Goal: Navigation & Orientation: Find specific page/section

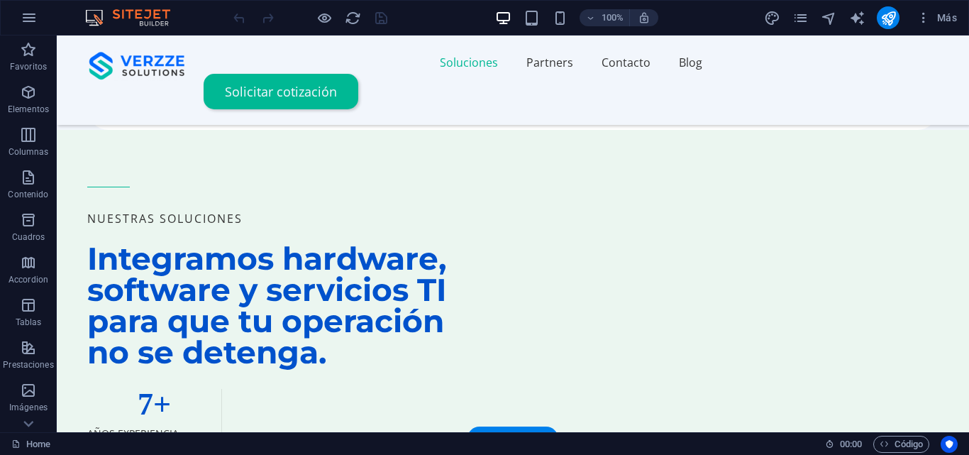
scroll to position [922, 0]
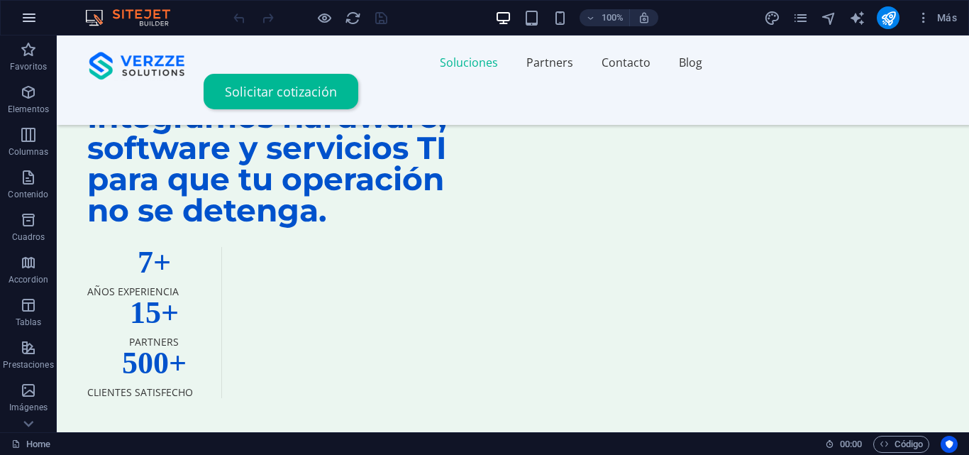
click at [35, 15] on icon "button" at bounding box center [29, 17] width 17 height 17
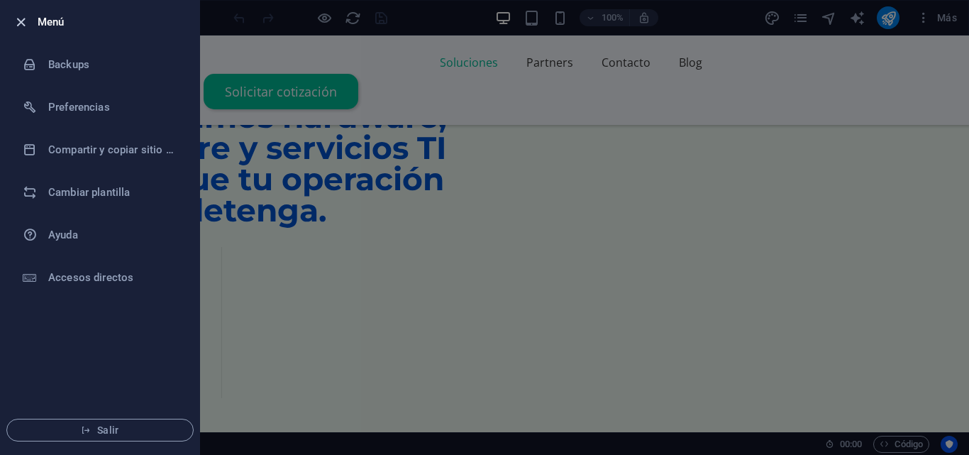
click at [26, 20] on icon "button" at bounding box center [21, 22] width 16 height 16
